Goal: Task Accomplishment & Management: Use online tool/utility

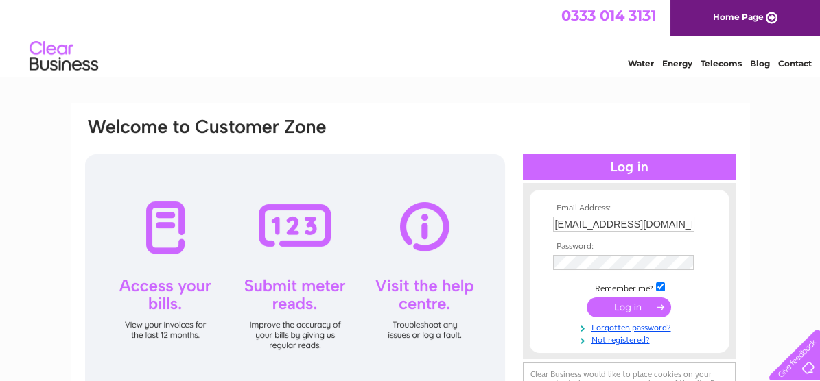
click at [619, 305] on input "submit" at bounding box center [628, 307] width 84 height 19
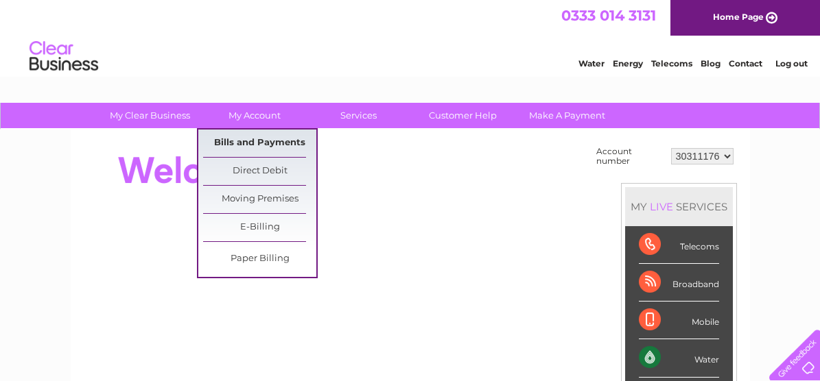
click at [246, 147] on link "Bills and Payments" at bounding box center [259, 143] width 113 height 27
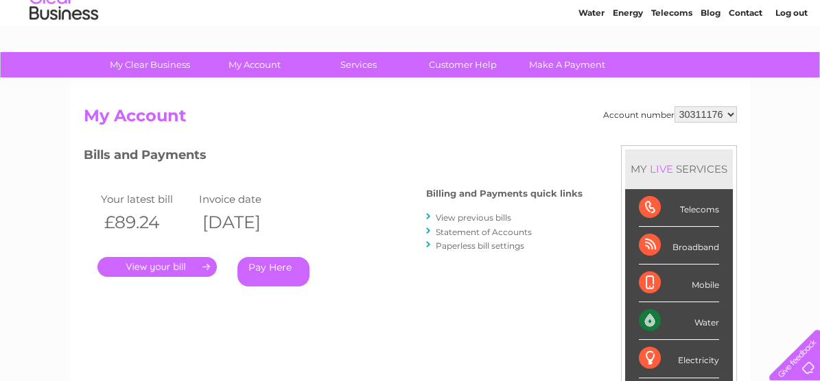
scroll to position [69, 0]
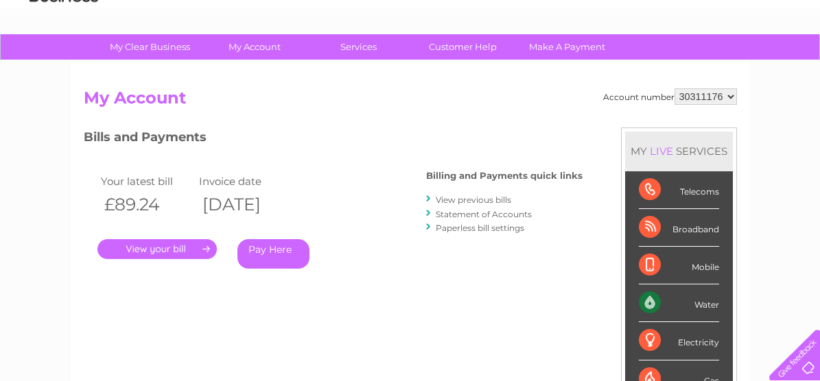
click at [155, 249] on link "." at bounding box center [156, 249] width 119 height 20
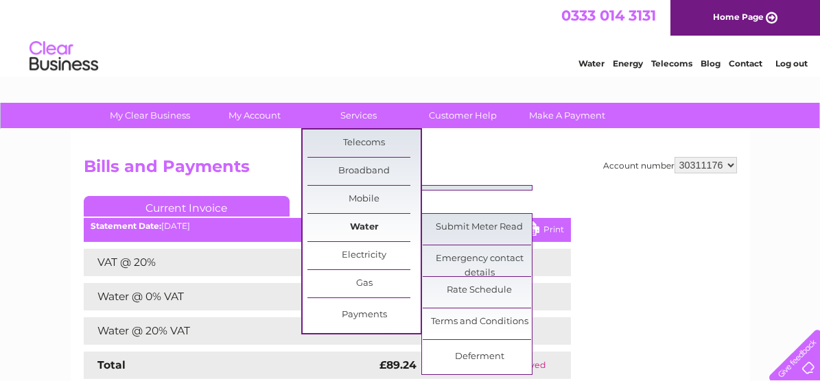
click at [378, 226] on link "Water" at bounding box center [363, 227] width 113 height 27
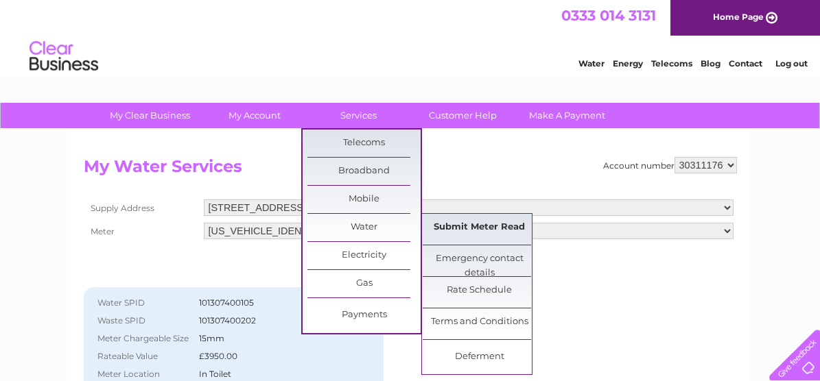
click at [505, 235] on link "Submit Meter Read" at bounding box center [479, 227] width 113 height 27
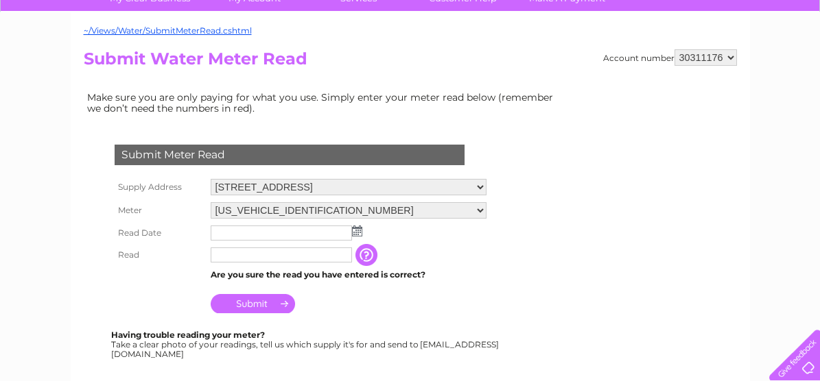
scroll to position [137, 0]
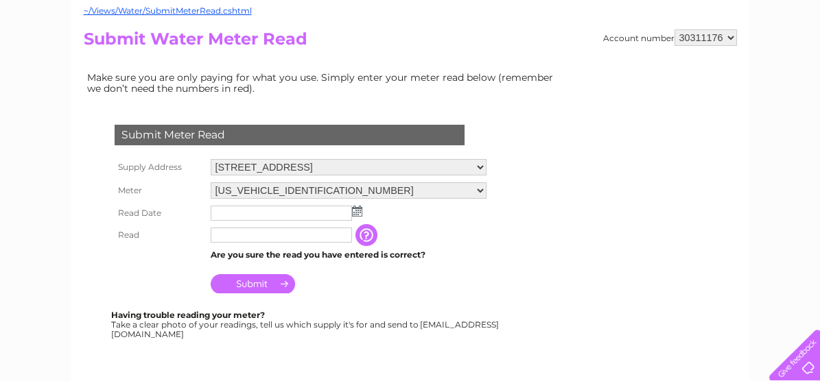
click at [365, 235] on input "button" at bounding box center [367, 235] width 25 height 22
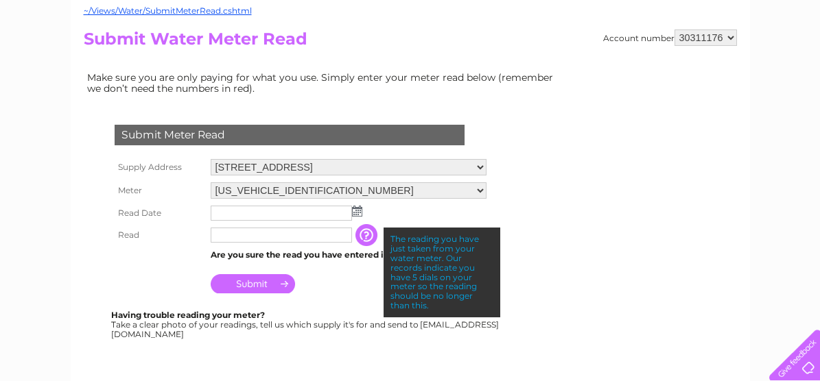
click at [355, 215] on td at bounding box center [348, 213] width 283 height 22
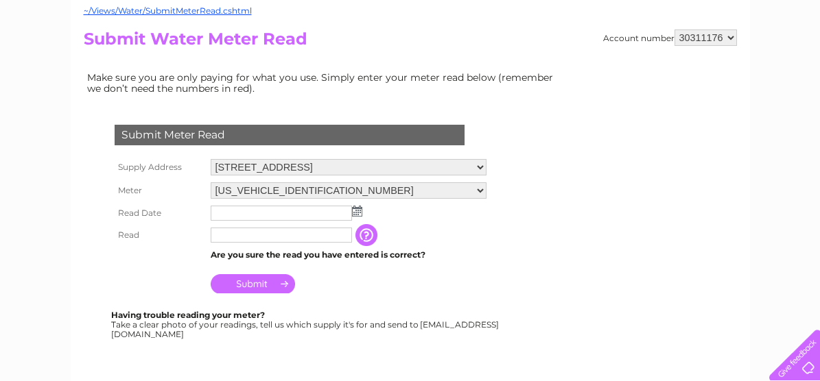
click at [352, 211] on img at bounding box center [357, 211] width 10 height 11
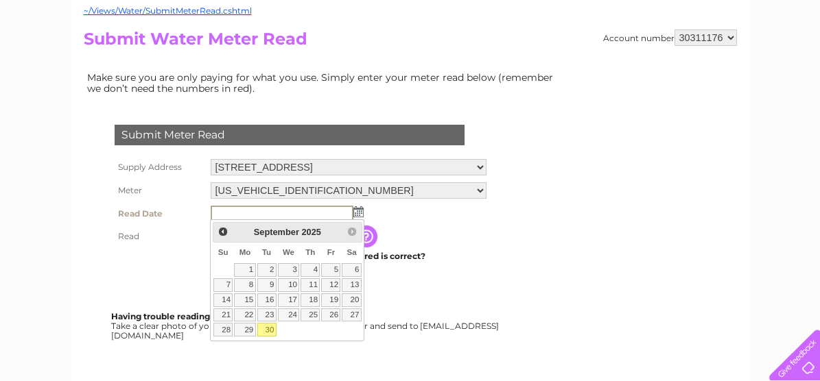
click at [265, 327] on link "30" at bounding box center [266, 330] width 19 height 14
type input "[DATE]"
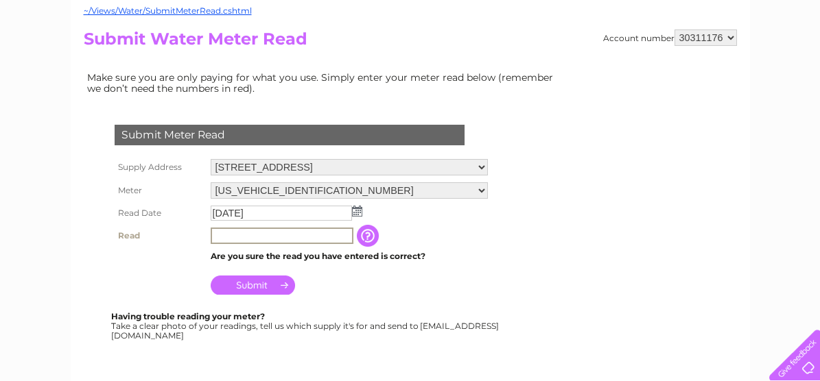
click at [265, 229] on input "text" at bounding box center [282, 236] width 143 height 16
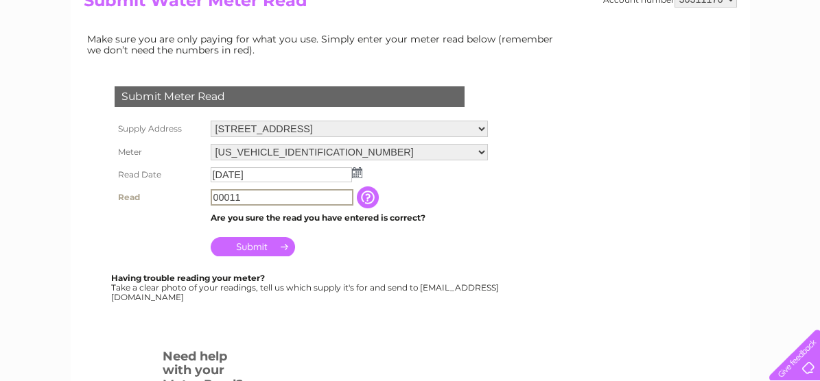
scroll to position [205, 0]
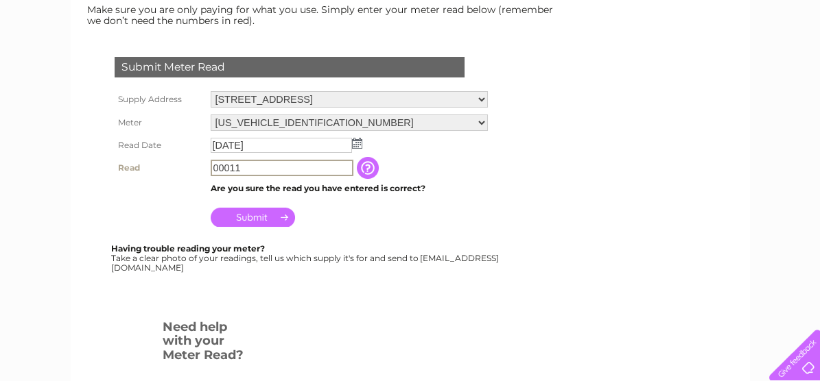
type input "00011"
click at [260, 215] on input "Submit" at bounding box center [253, 217] width 84 height 19
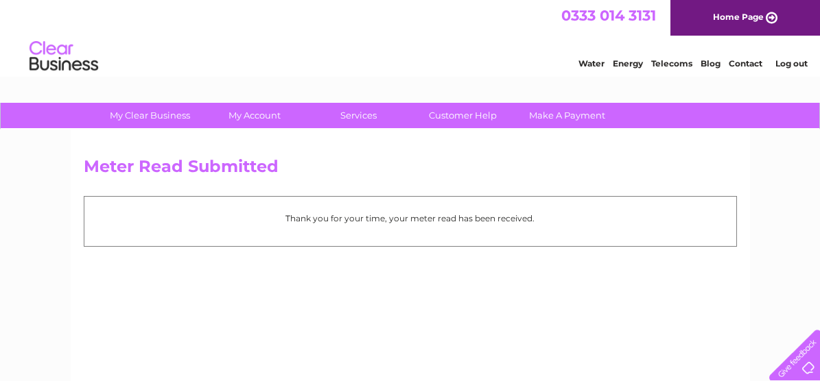
click at [673, 61] on link "Telecoms" at bounding box center [671, 63] width 41 height 10
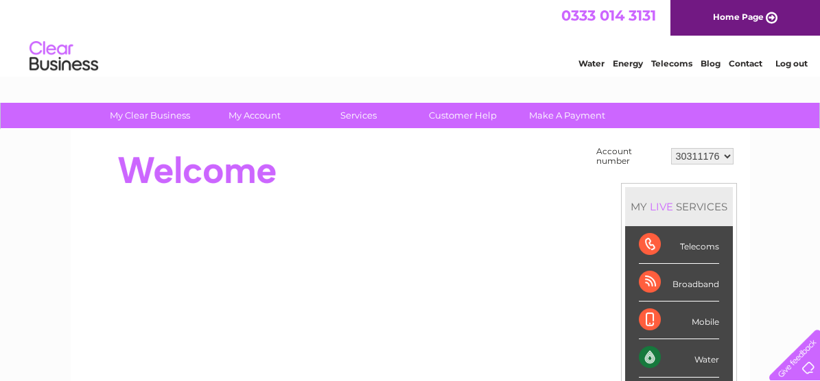
click at [795, 66] on link "Log out" at bounding box center [790, 63] width 32 height 10
